Goal: Transaction & Acquisition: Purchase product/service

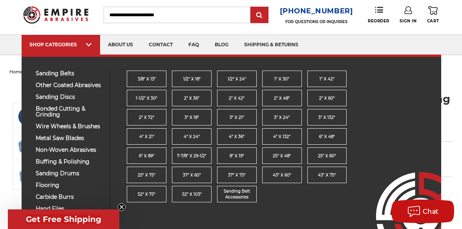
scroll to position [21, 0]
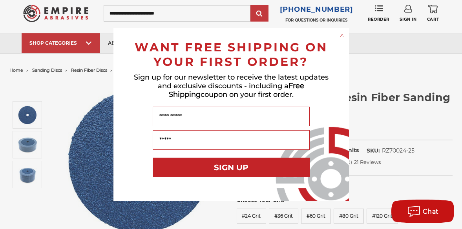
click at [341, 35] on circle "Close dialog" at bounding box center [341, 35] width 7 height 7
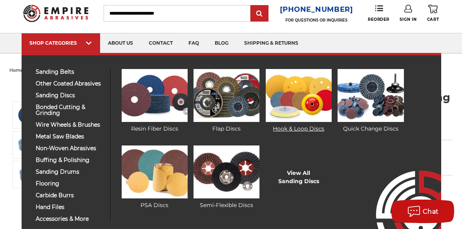
click at [274, 99] on img at bounding box center [299, 95] width 66 height 53
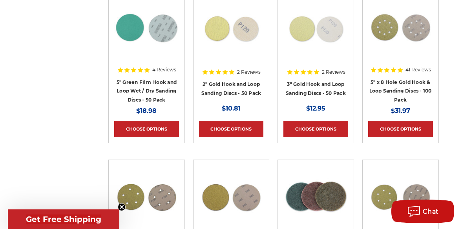
scroll to position [354, 0]
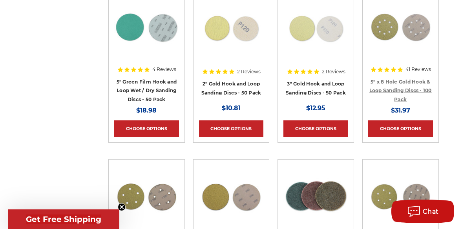
click at [409, 81] on link "5" x 8 Hole Gold Hook & Loop Sanding Discs - 100 Pack" at bounding box center [401, 91] width 62 height 24
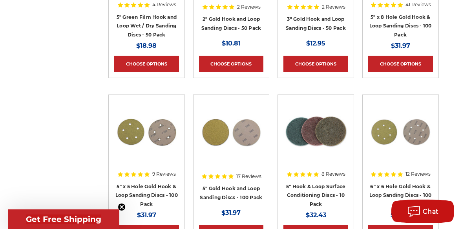
scroll to position [425, 0]
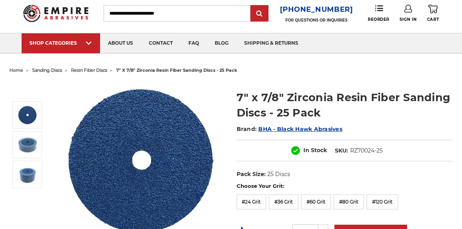
scroll to position [21, 0]
